Goal: Task Accomplishment & Management: Use online tool/utility

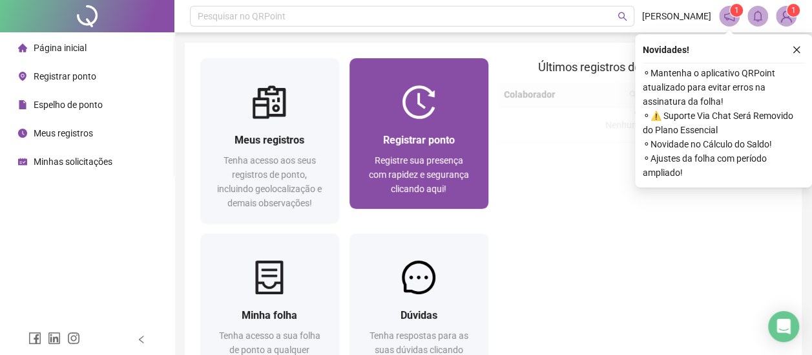
click at [413, 140] on span "Registrar ponto" at bounding box center [419, 140] width 72 height 12
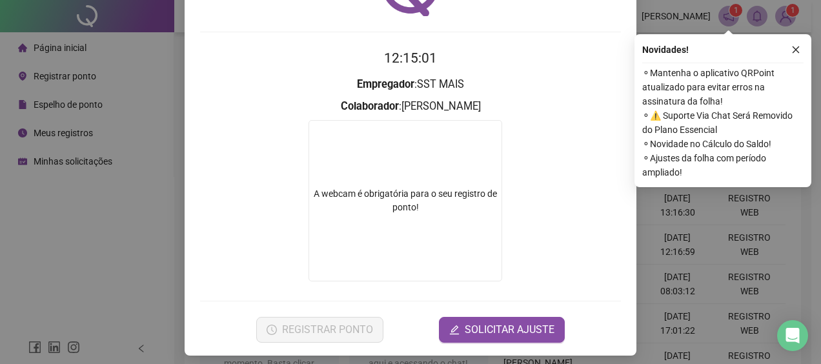
scroll to position [96, 0]
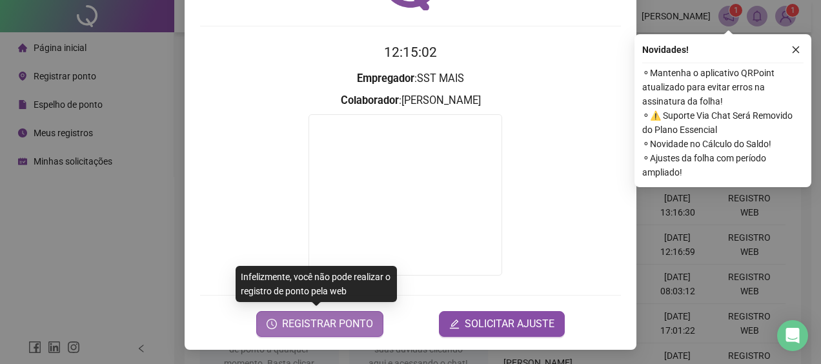
click at [318, 316] on span "REGISTRAR PONTO" at bounding box center [327, 323] width 91 height 15
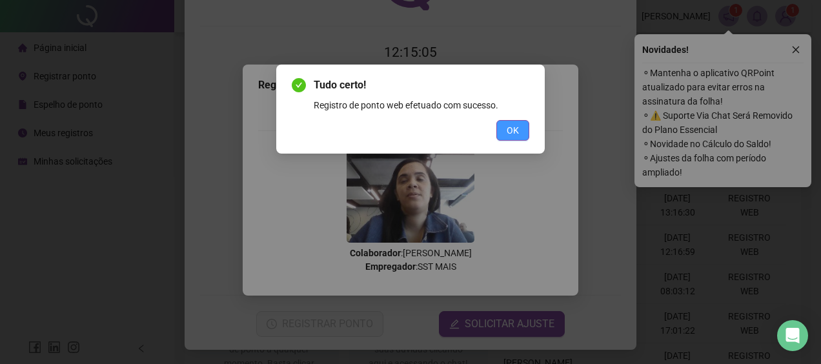
click at [513, 134] on span "OK" at bounding box center [513, 130] width 12 height 14
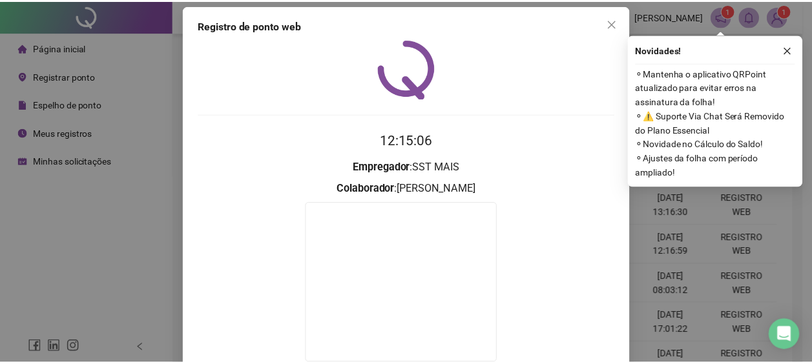
scroll to position [0, 0]
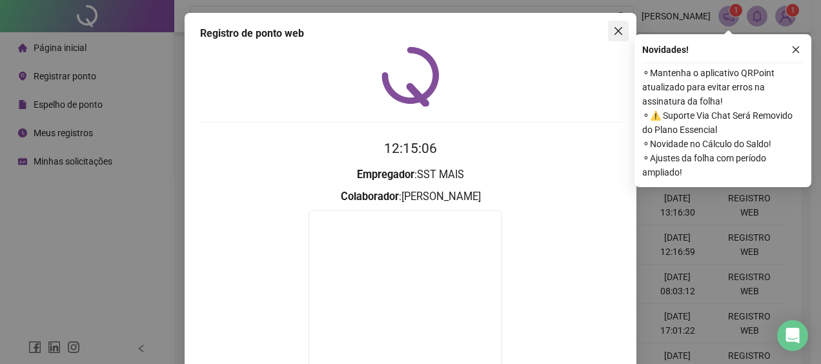
click at [617, 34] on icon "close" at bounding box center [619, 31] width 8 height 8
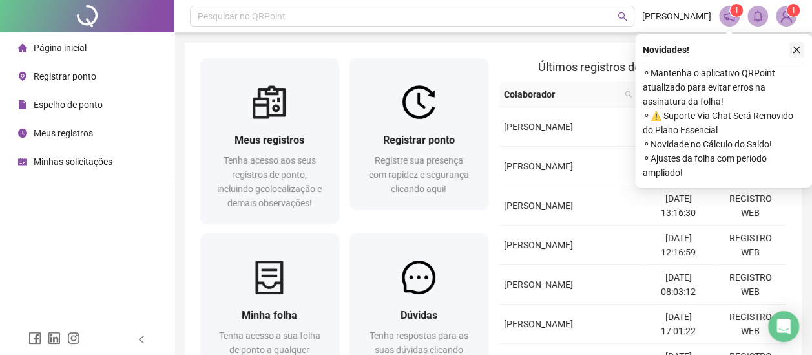
click at [801, 45] on button "button" at bounding box center [796, 49] width 15 height 15
